Goal: Transaction & Acquisition: Purchase product/service

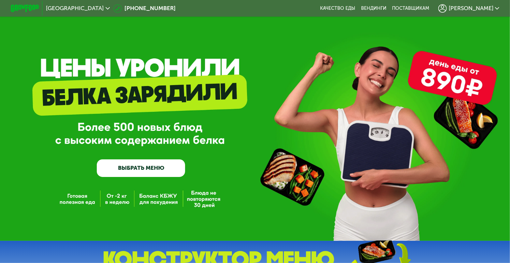
click at [115, 170] on link "ВЫБРАТЬ МЕНЮ" at bounding box center [141, 168] width 88 height 18
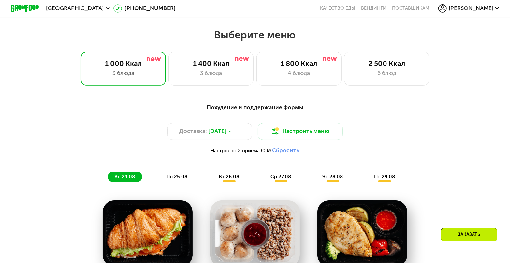
scroll to position [300, 0]
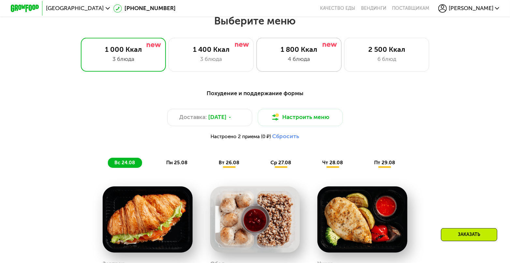
click at [299, 58] on div "4 блюда" at bounding box center [299, 59] width 70 height 8
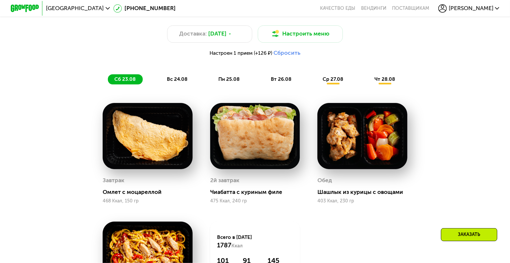
scroll to position [398, 0]
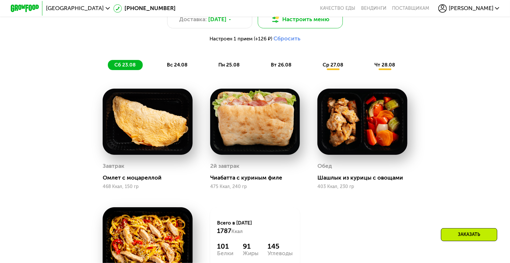
click at [314, 23] on button "Настроить меню" at bounding box center [300, 19] width 85 height 17
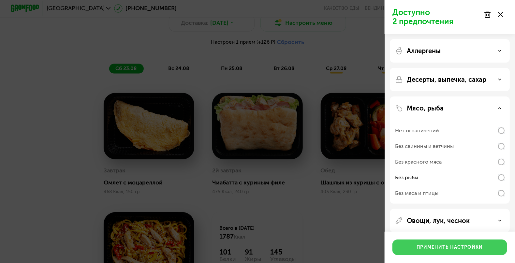
click at [455, 248] on div "Применить настройки" at bounding box center [450, 247] width 66 height 7
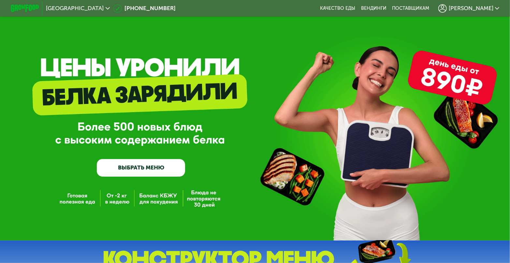
scroll to position [0, 0]
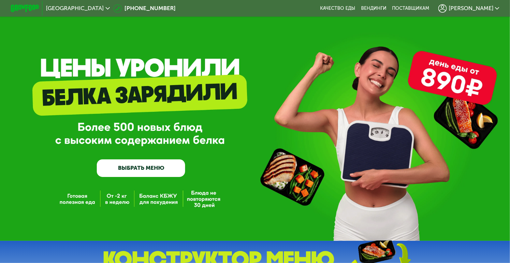
click at [117, 170] on link "ВЫБРАТЬ МЕНЮ" at bounding box center [141, 168] width 88 height 18
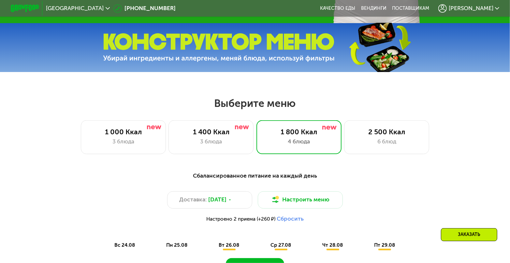
scroll to position [300, 0]
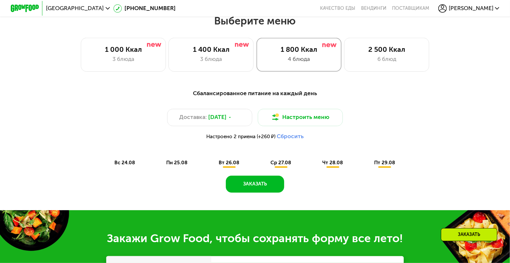
click at [308, 62] on div "4 блюда" at bounding box center [299, 59] width 70 height 8
click at [310, 60] on div "4 блюда" at bounding box center [299, 59] width 70 height 8
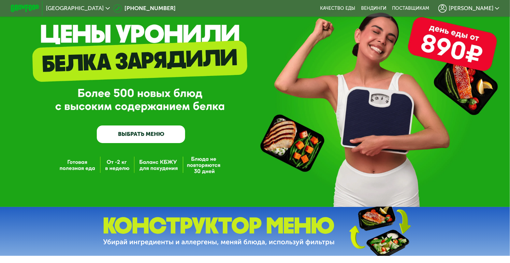
scroll to position [0, 0]
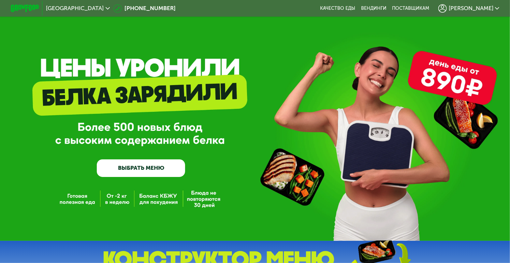
click at [497, 9] on div "[PERSON_NAME]" at bounding box center [468, 8] width 61 height 8
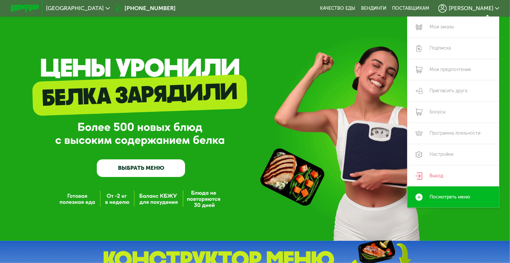
click at [302, 37] on div "GrowFood — доставка правильного питания ВЫБРАТЬ МЕНЮ" at bounding box center [255, 120] width 510 height 241
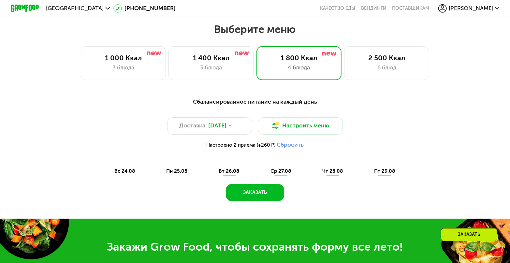
scroll to position [293, 0]
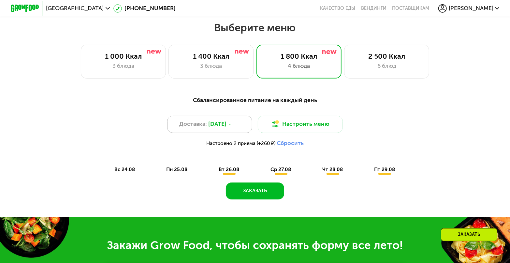
click at [232, 126] on icon at bounding box center [230, 124] width 4 height 4
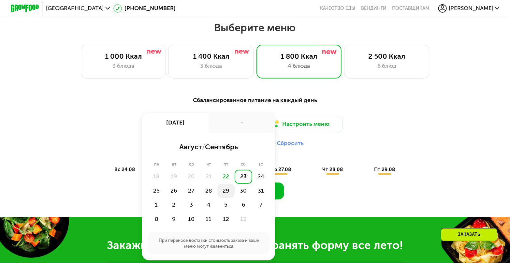
click at [235, 194] on div "29" at bounding box center [243, 191] width 17 height 14
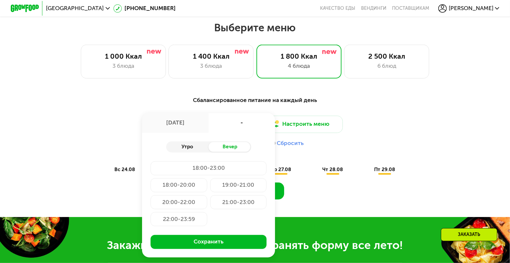
click at [190, 149] on div "Утро" at bounding box center [187, 147] width 42 height 10
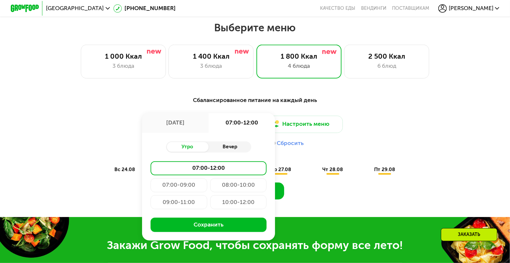
click at [227, 147] on div "Вечер" at bounding box center [230, 147] width 42 height 10
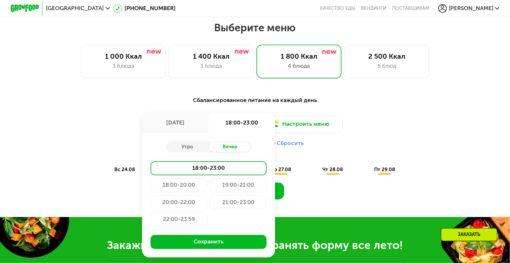
click at [210, 189] on div "18:00-20:00" at bounding box center [238, 185] width 57 height 14
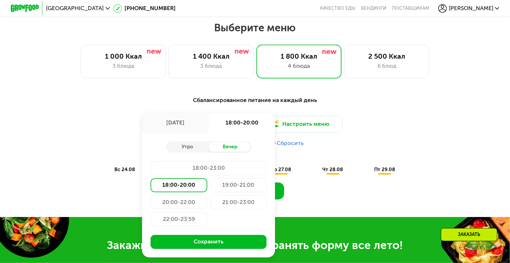
click at [332, 205] on div "Сбалансированное питание на каждый день Доставка: 29 авг, пт 29 авг, пт 18:00-2…" at bounding box center [255, 151] width 510 height 131
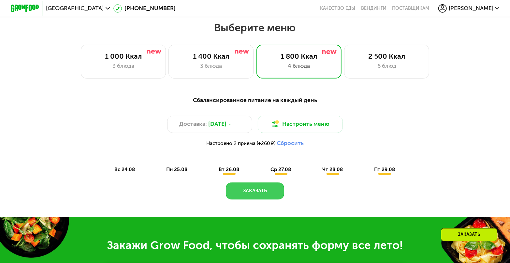
click at [242, 197] on button "Заказать" at bounding box center [255, 191] width 58 height 17
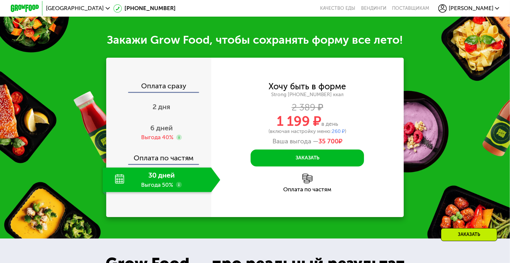
scroll to position [515, 0]
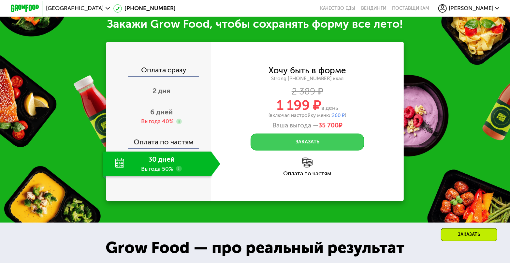
click at [353, 146] on button "Заказать" at bounding box center [307, 142] width 113 height 17
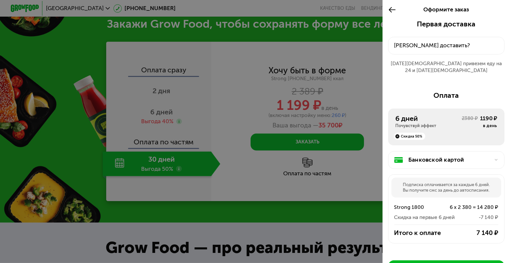
click at [391, 9] on icon at bounding box center [392, 10] width 8 height 8
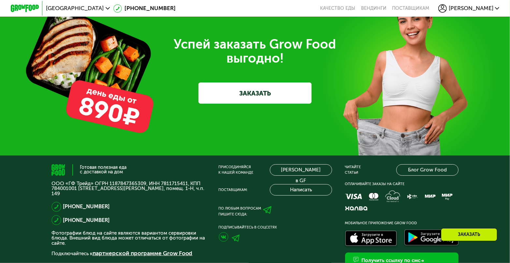
scroll to position [1884, 0]
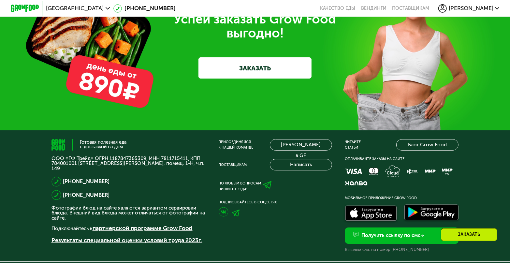
click at [273, 79] on link "ЗАКАЗАТЬ" at bounding box center [255, 67] width 113 height 21
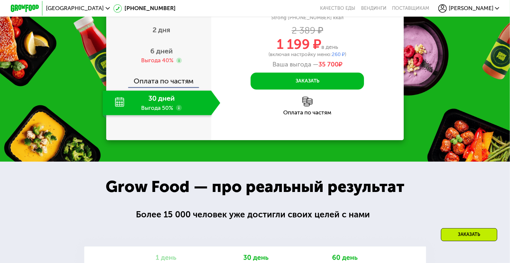
scroll to position [498, 0]
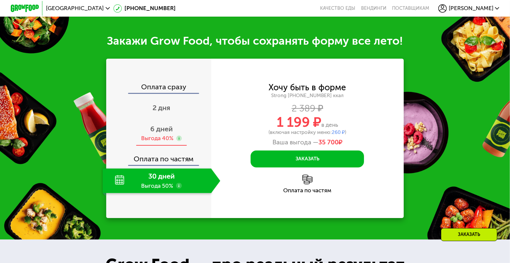
click at [156, 133] on span "6 дней" at bounding box center [161, 129] width 22 height 8
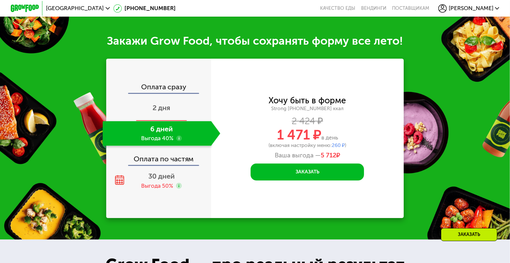
click at [162, 112] on span "2 дня" at bounding box center [162, 108] width 18 height 8
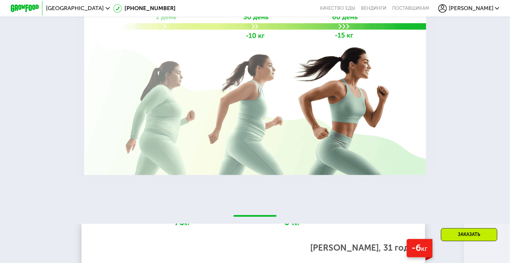
scroll to position [1182, 0]
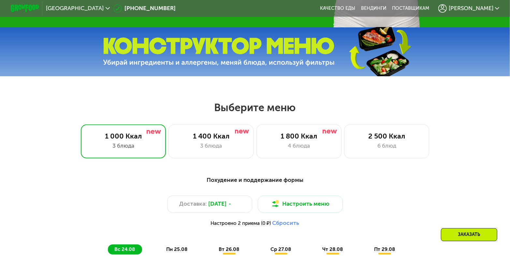
scroll to position [228, 0]
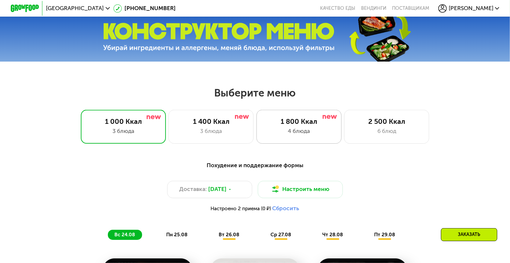
click at [301, 126] on div "1 800 Ккал" at bounding box center [299, 121] width 70 height 8
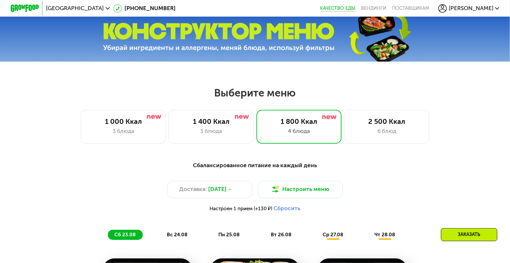
click at [355, 7] on link "Качество еды" at bounding box center [337, 9] width 35 height 6
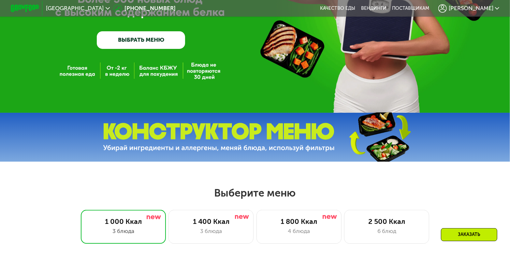
scroll to position [130, 0]
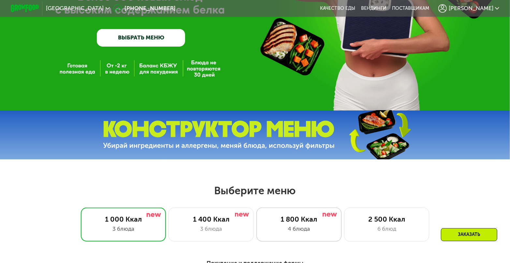
click at [310, 223] on div "1 800 Ккал" at bounding box center [299, 219] width 70 height 8
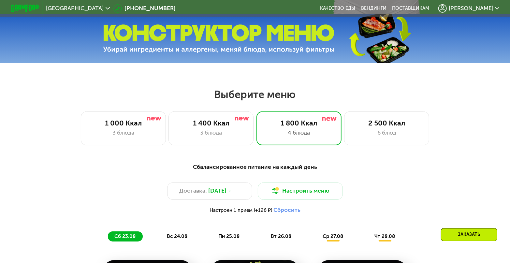
scroll to position [228, 0]
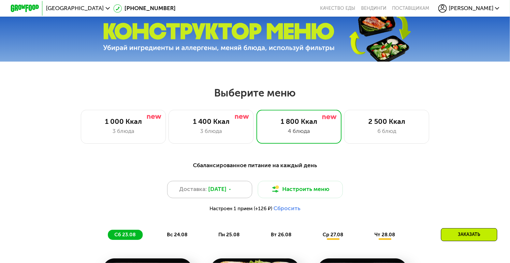
click at [232, 192] on icon at bounding box center [230, 189] width 4 height 4
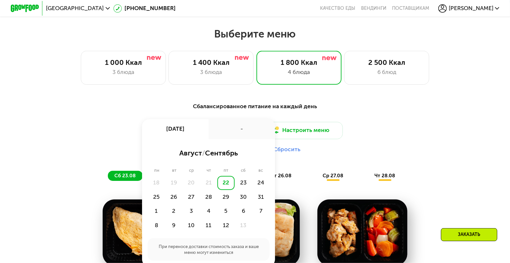
scroll to position [293, 0]
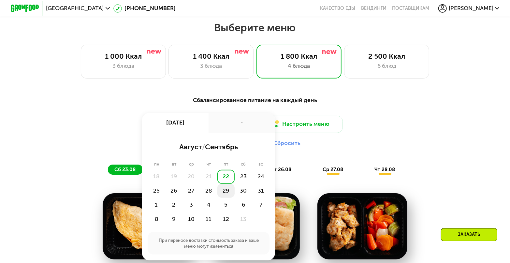
click at [235, 194] on div "29" at bounding box center [243, 191] width 17 height 14
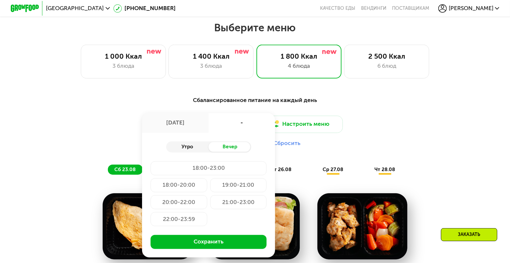
click at [184, 148] on div "Утро" at bounding box center [187, 147] width 42 height 10
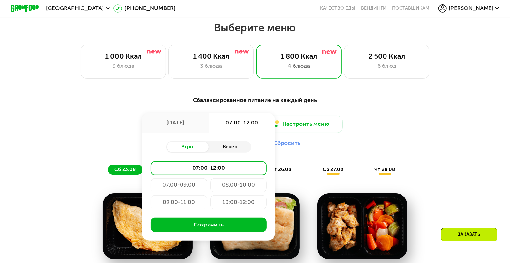
click at [233, 149] on div "Вечер" at bounding box center [230, 147] width 42 height 10
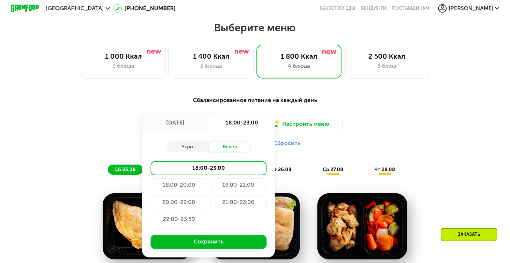
click at [210, 188] on div "18:00-20:00" at bounding box center [238, 185] width 57 height 14
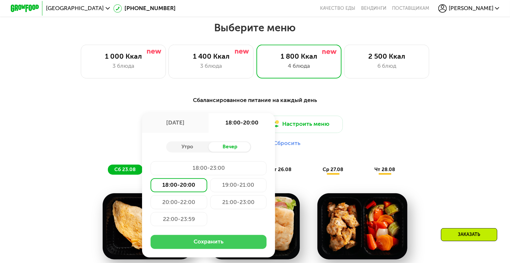
click at [216, 247] on button "Сохранить" at bounding box center [209, 242] width 116 height 14
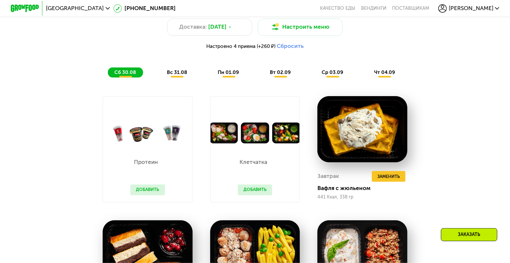
scroll to position [391, 0]
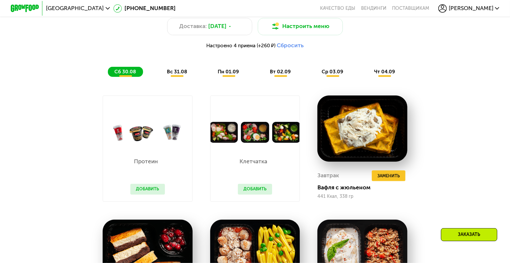
click at [253, 193] on button "Добавить" at bounding box center [255, 189] width 35 height 11
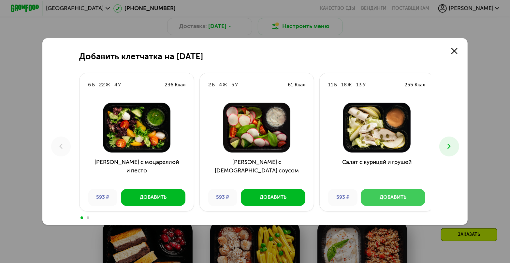
click at [392, 197] on div "Добавить" at bounding box center [393, 197] width 27 height 7
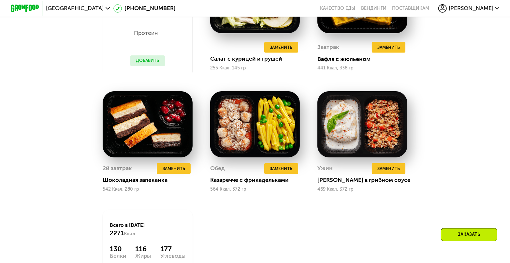
scroll to position [522, 0]
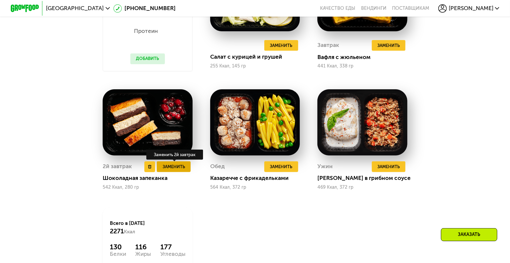
click at [175, 171] on span "Заменить" at bounding box center [174, 166] width 22 height 7
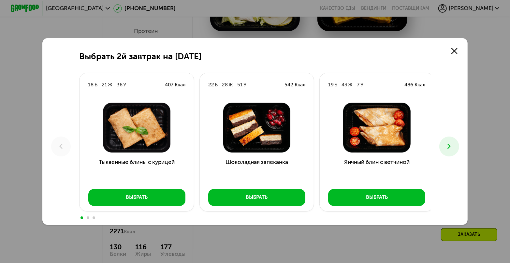
click at [451, 147] on use at bounding box center [449, 146] width 3 height 5
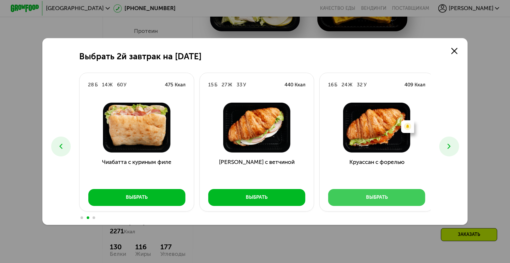
click at [374, 200] on div "Выбрать" at bounding box center [377, 197] width 22 height 7
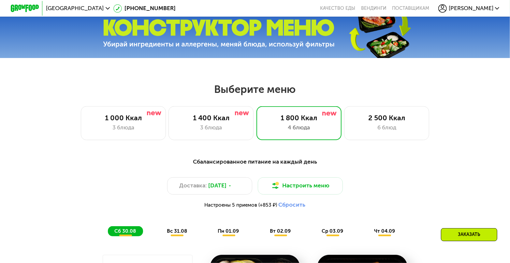
scroll to position [196, 0]
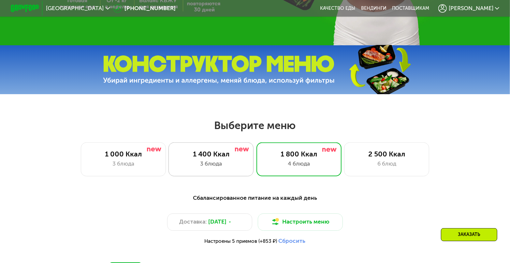
click at [209, 158] on div "1 400 Ккал" at bounding box center [211, 154] width 70 height 8
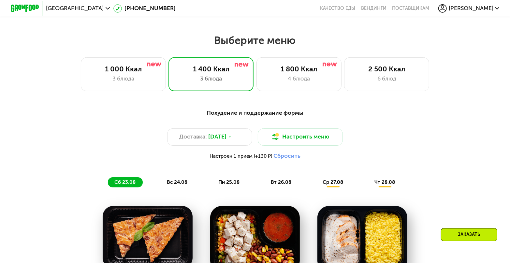
scroll to position [261, 0]
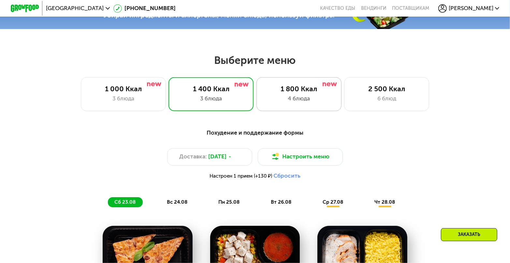
click at [288, 93] on div "1 800 Ккал" at bounding box center [299, 89] width 70 height 8
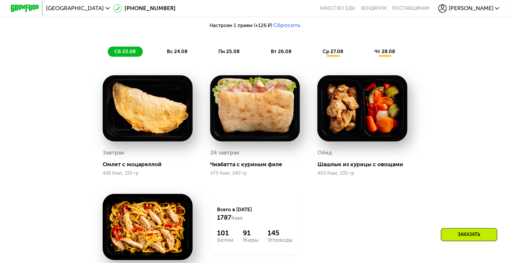
scroll to position [391, 0]
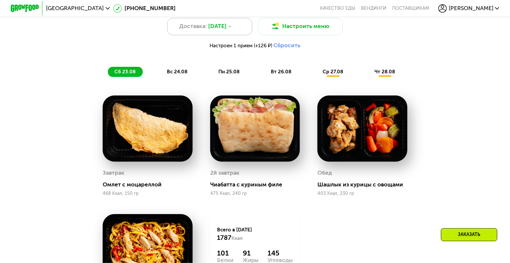
click at [232, 29] on icon at bounding box center [230, 26] width 4 height 4
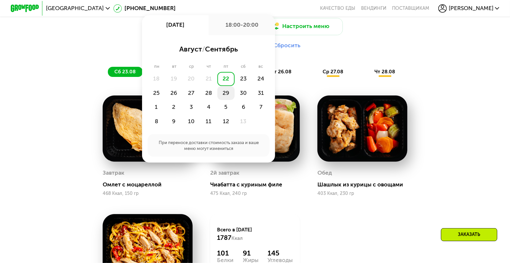
click at [235, 96] on div "29" at bounding box center [243, 93] width 17 height 14
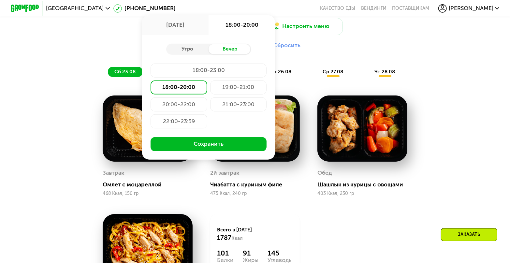
click at [183, 91] on div "18:00-20:00" at bounding box center [179, 88] width 57 height 14
click at [203, 148] on button "Сохранить" at bounding box center [209, 144] width 116 height 14
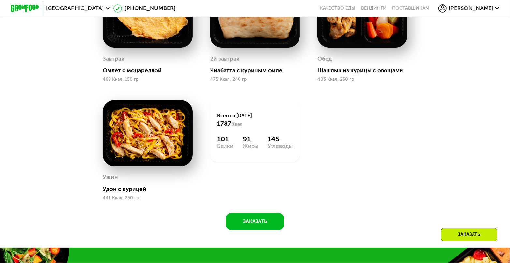
scroll to position [522, 0]
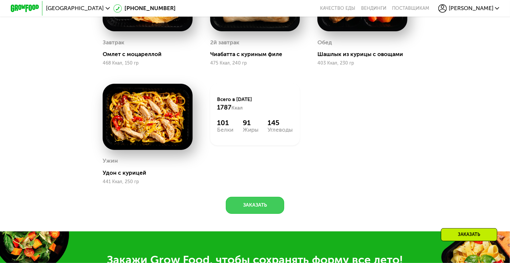
click at [258, 211] on button "Заказать" at bounding box center [255, 205] width 58 height 17
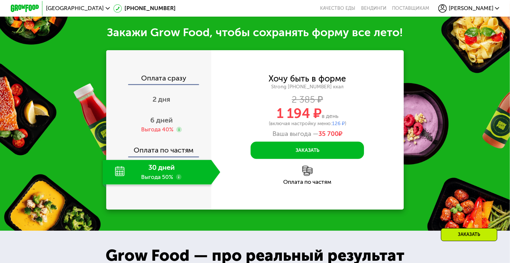
scroll to position [760, 0]
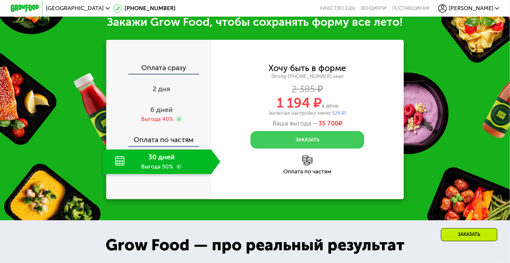
click at [291, 148] on button "Заказать" at bounding box center [307, 139] width 113 height 17
